Goal: Entertainment & Leisure: Consume media (video, audio)

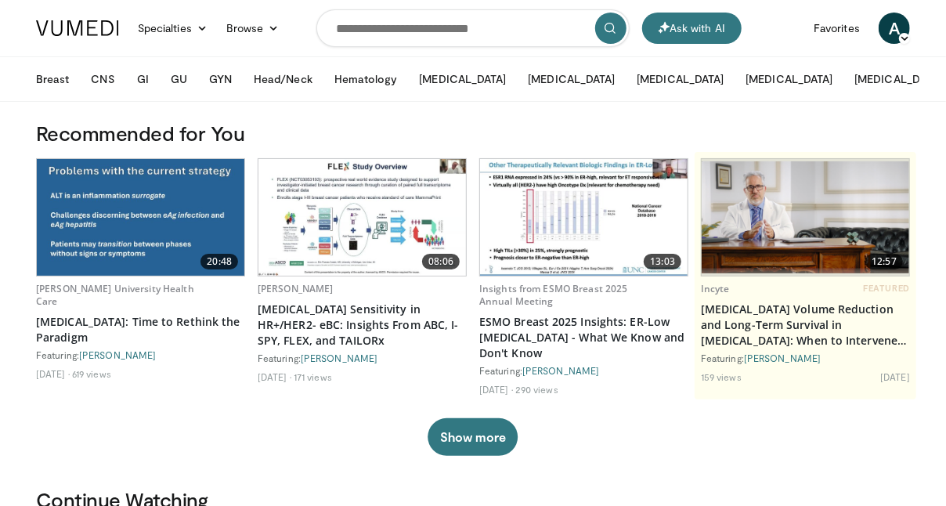
click at [104, 175] on img at bounding box center [141, 217] width 208 height 117
